Goal: Navigation & Orientation: Find specific page/section

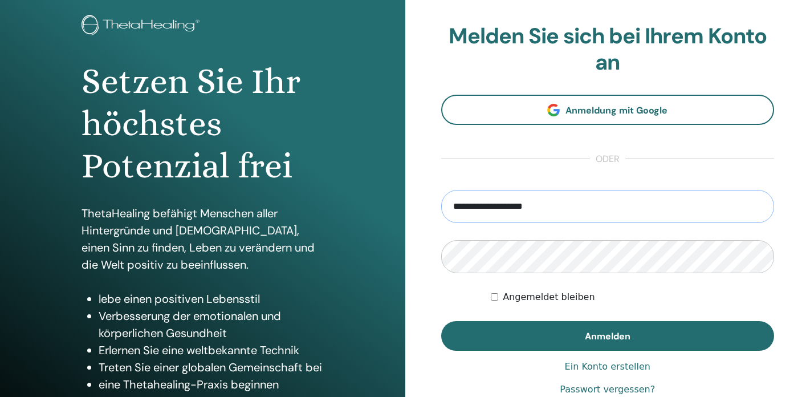
scroll to position [64, 0]
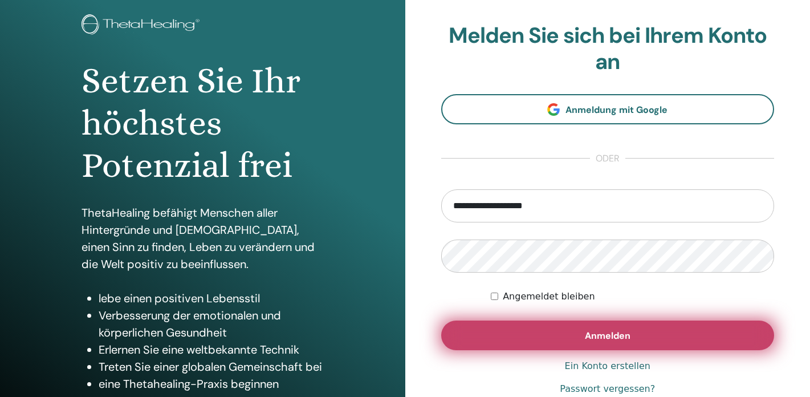
click at [617, 347] on button "Anmelden" at bounding box center [608, 335] width 334 height 30
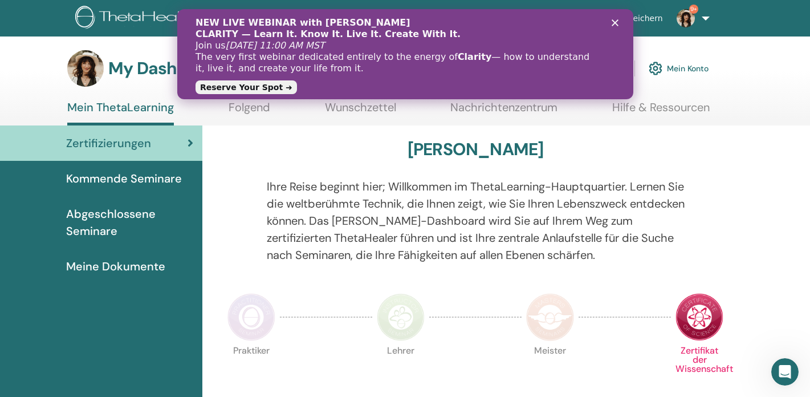
click at [614, 23] on polygon "Schließen" at bounding box center [614, 22] width 7 height 7
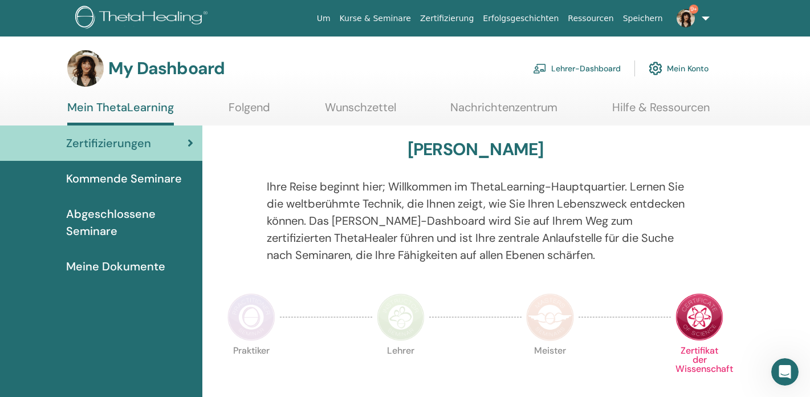
click at [586, 70] on link "Lehrer-Dashboard" at bounding box center [577, 68] width 88 height 25
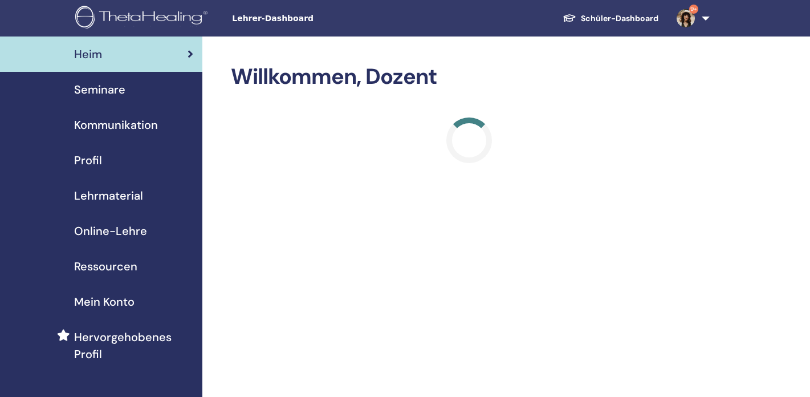
click at [99, 86] on span "Seminare" at bounding box center [99, 89] width 51 height 17
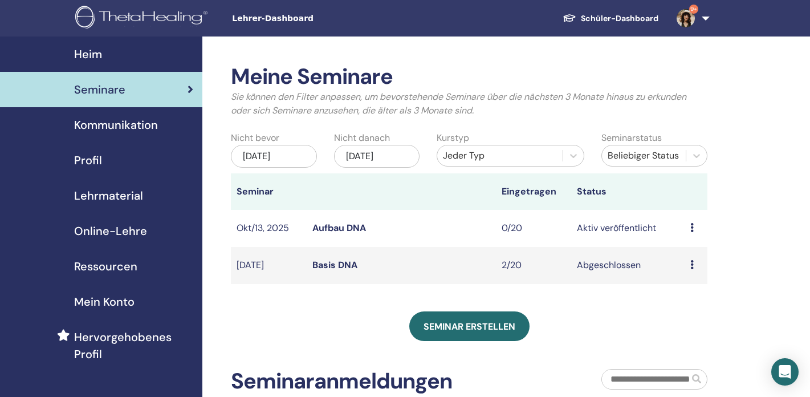
click at [346, 226] on link "Aufbau DNA" at bounding box center [339, 228] width 54 height 12
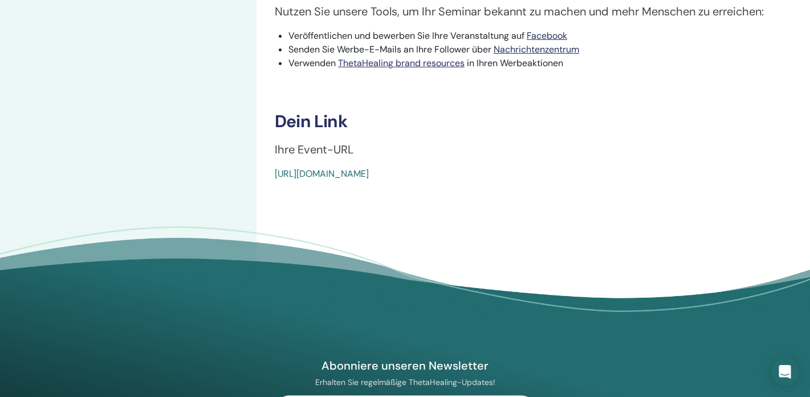
scroll to position [316, 0]
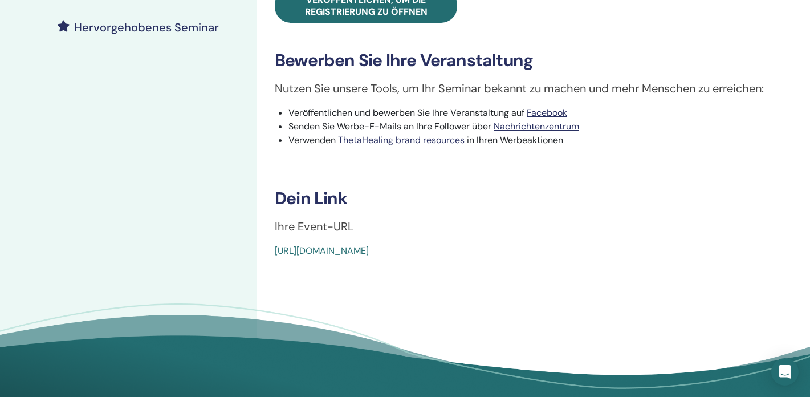
click at [369, 247] on link "[URL][DOMAIN_NAME]" at bounding box center [322, 251] width 94 height 12
